Goal: Information Seeking & Learning: Learn about a topic

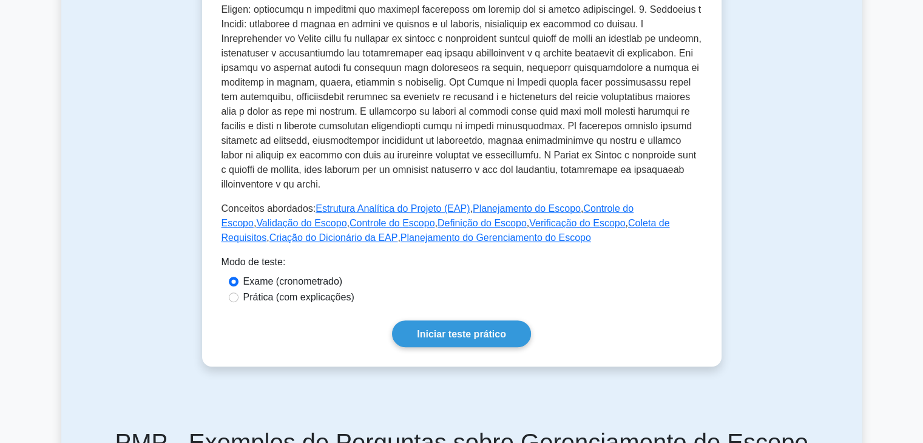
scroll to position [364, 0]
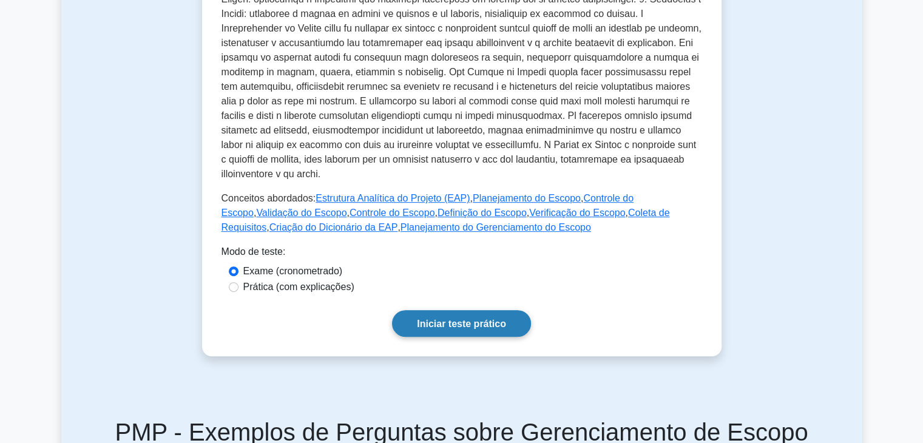
click at [430, 326] on font "Iniciar teste prático" at bounding box center [461, 324] width 89 height 10
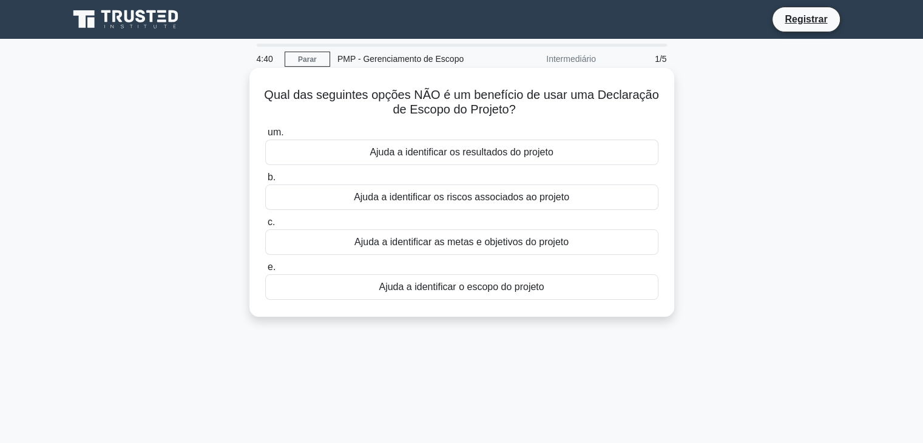
click at [312, 195] on div "Ajuda a identificar os riscos associados ao projeto" at bounding box center [461, 197] width 393 height 25
click at [265, 182] on input "b. Ajuda a identificar os riscos associados ao projeto" at bounding box center [265, 178] width 0 height 8
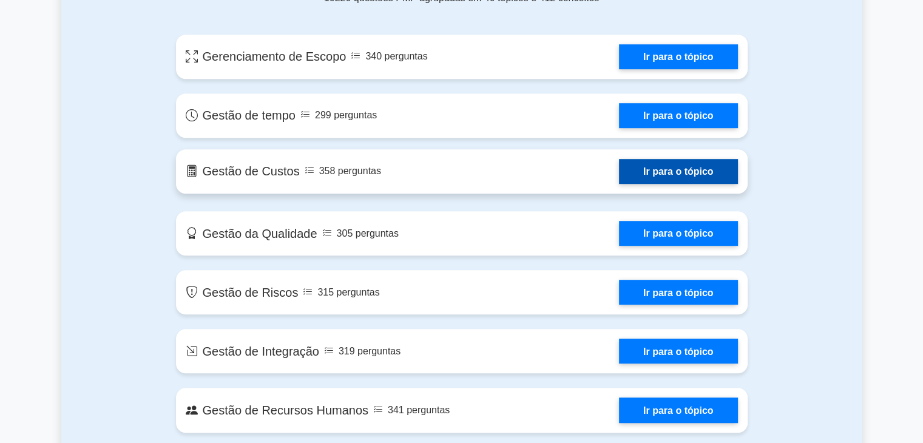
scroll to position [702, 0]
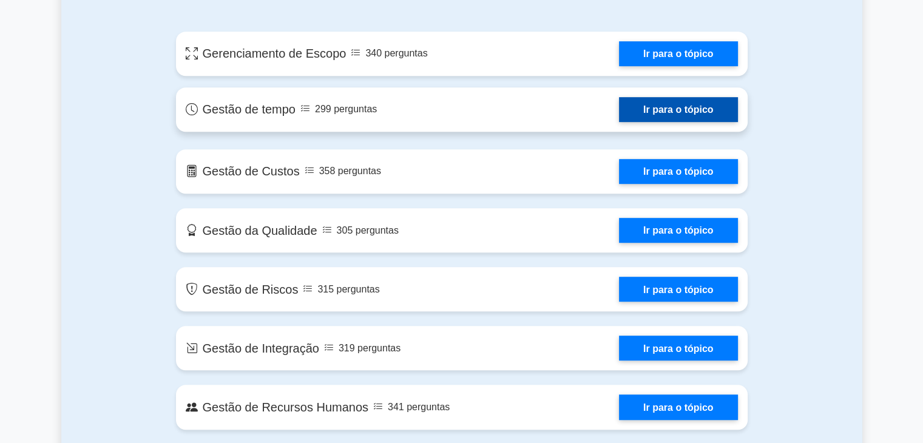
click at [619, 112] on link "Ir para o tópico" at bounding box center [678, 109] width 119 height 25
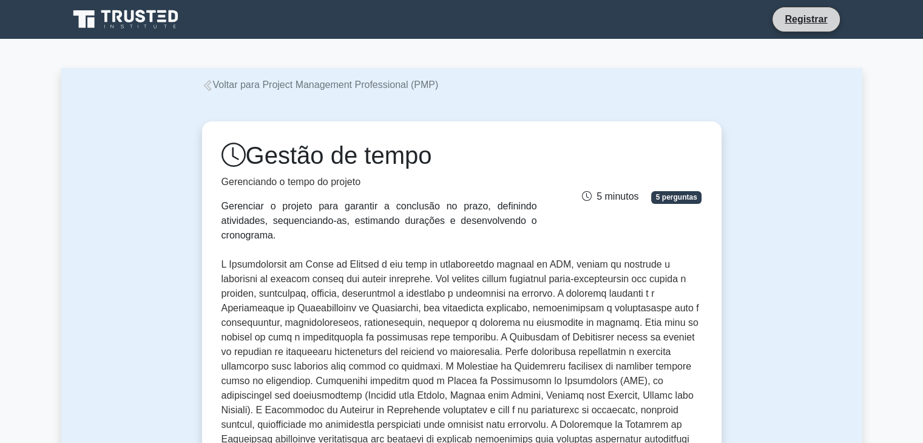
click at [810, 7] on li "Registrar" at bounding box center [806, 19] width 68 height 25
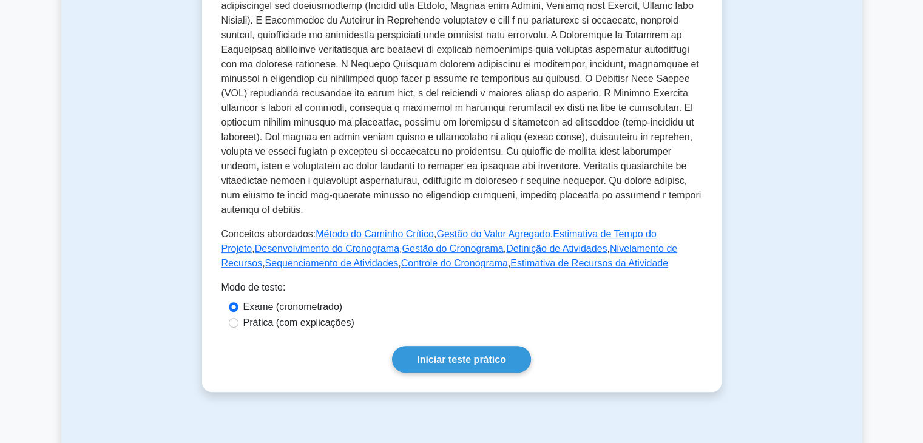
scroll to position [425, 0]
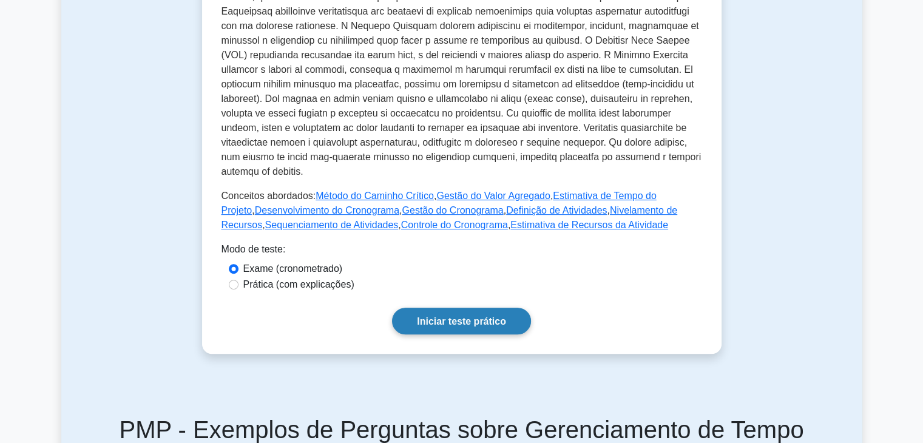
click at [460, 316] on font "Iniciar teste prático" at bounding box center [461, 321] width 89 height 10
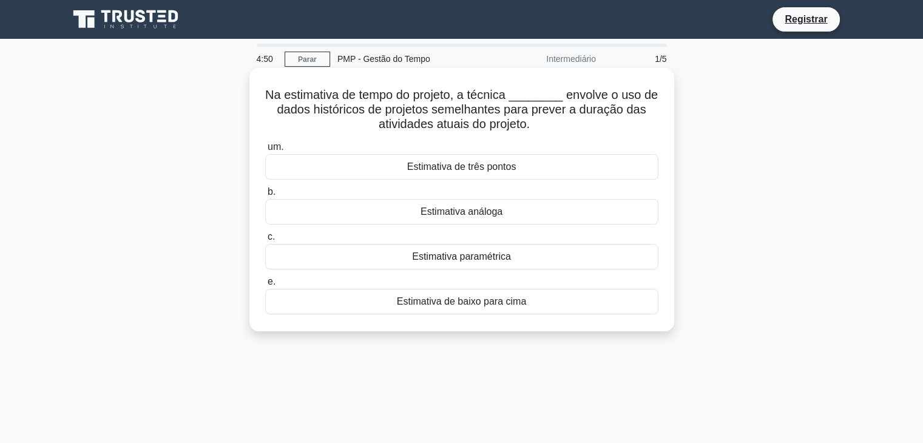
click at [473, 172] on font "Estimativa de três pontos" at bounding box center [461, 166] width 109 height 10
click at [265, 151] on input "um. Estimativa de três pontos" at bounding box center [265, 147] width 0 height 8
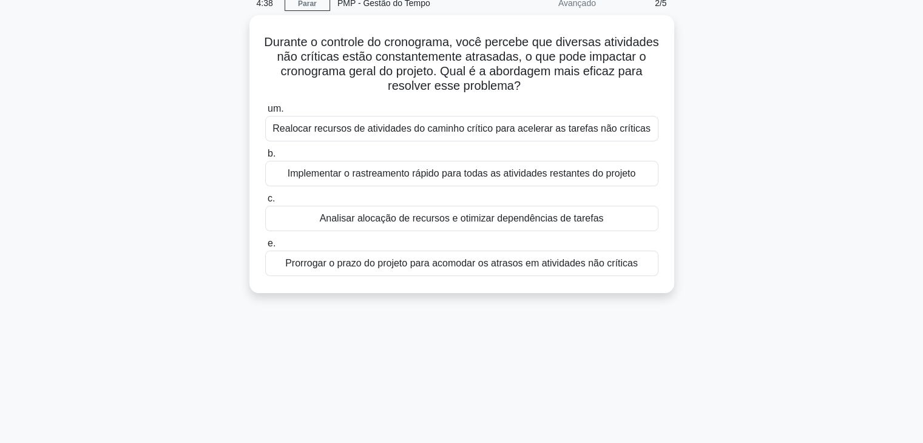
scroll to position [61, 0]
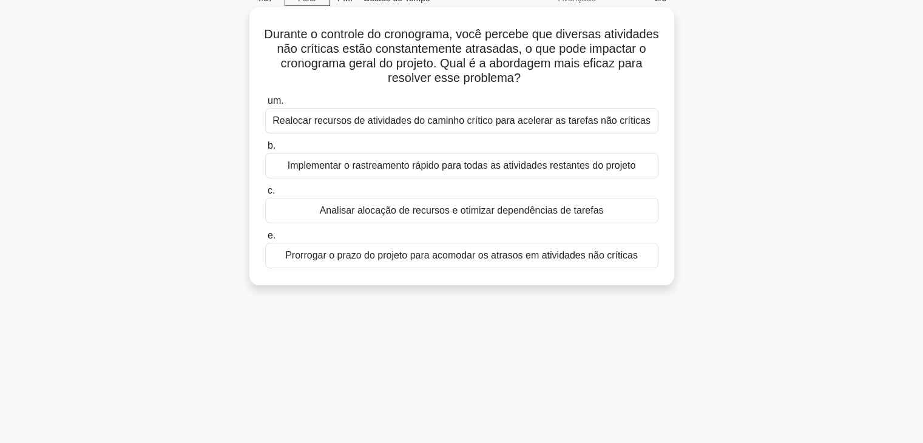
click at [466, 209] on font "Analisar alocação de recursos e otimizar dependências de tarefas" at bounding box center [462, 210] width 284 height 10
click at [265, 195] on input "c. Analisar alocação de recursos e otimizar dependências de tarefas" at bounding box center [265, 191] width 0 height 8
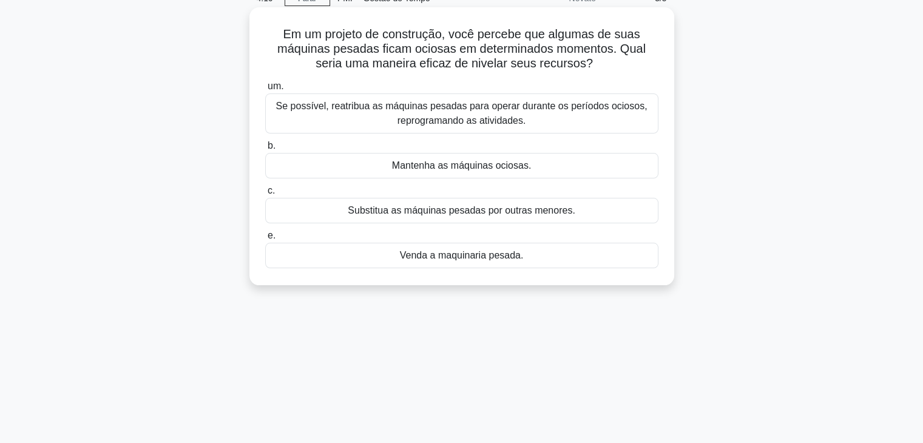
click at [391, 103] on font "Se possível, reatribua as máquinas pesadas para operar durante os períodos ocio…" at bounding box center [462, 113] width 372 height 25
click at [265, 90] on input "um. Se possível, reatribua as máquinas pesadas para operar durante os períodos …" at bounding box center [265, 87] width 0 height 8
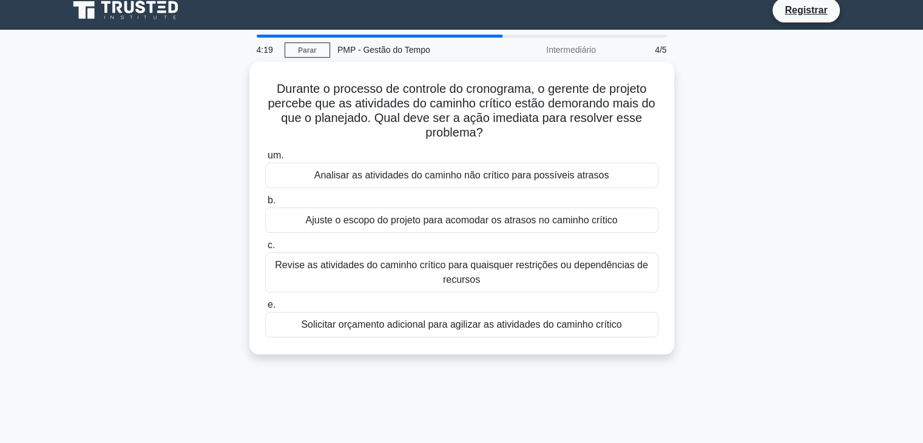
scroll to position [0, 0]
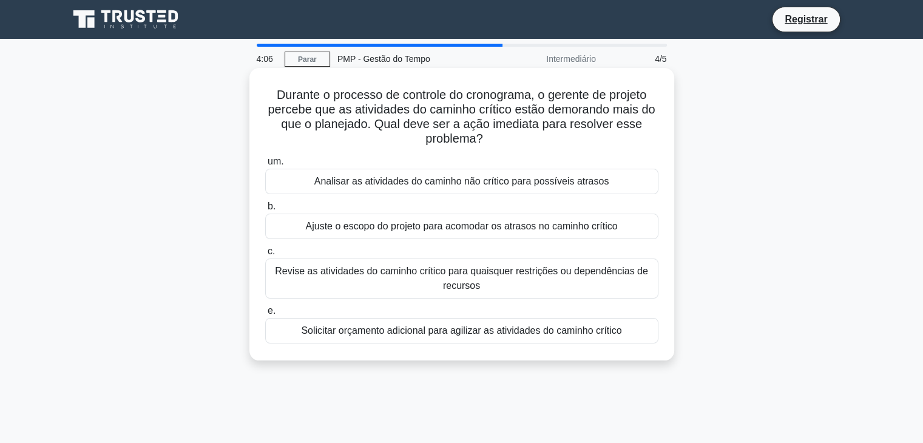
click at [489, 278] on font "Revise as atividades do caminho crítico para quaisquer restrições ou dependênci…" at bounding box center [462, 278] width 382 height 29
click at [265, 256] on input "c. Revise as atividades do caminho crítico para quaisquer restrições ou dependê…" at bounding box center [265, 252] width 0 height 8
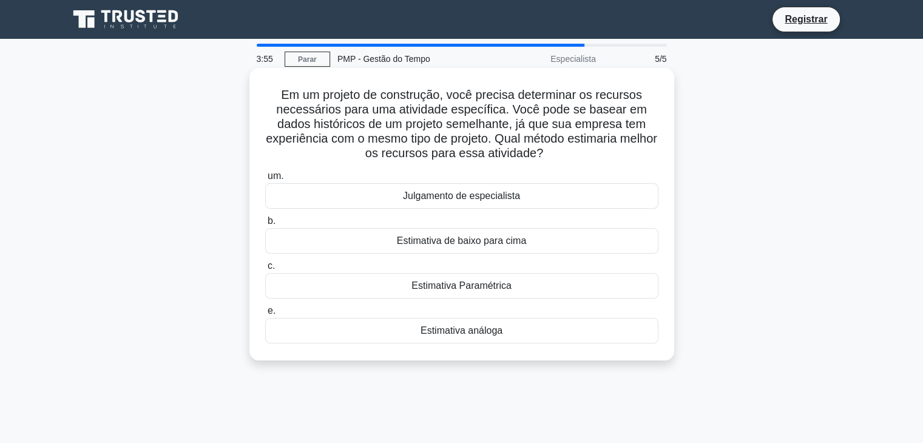
click at [472, 200] on font "Julgamento de especialista" at bounding box center [461, 196] width 117 height 10
click at [265, 180] on input "um. Julgamento de especialista" at bounding box center [265, 176] width 0 height 8
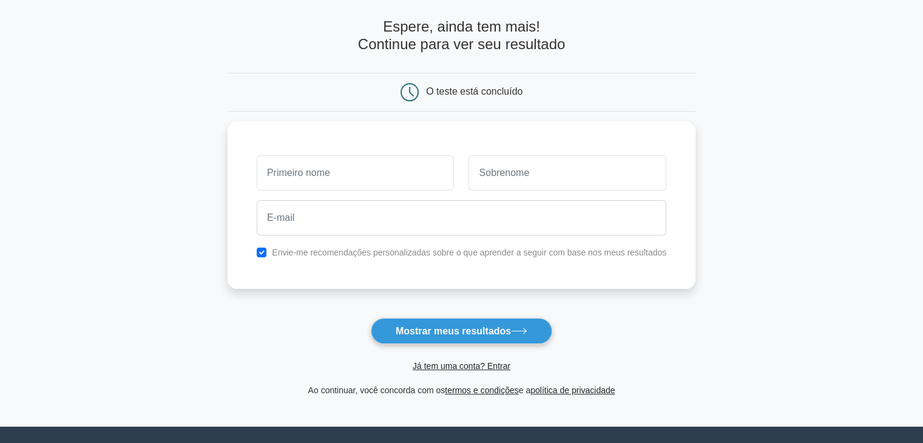
scroll to position [46, 0]
